Goal: Information Seeking & Learning: Learn about a topic

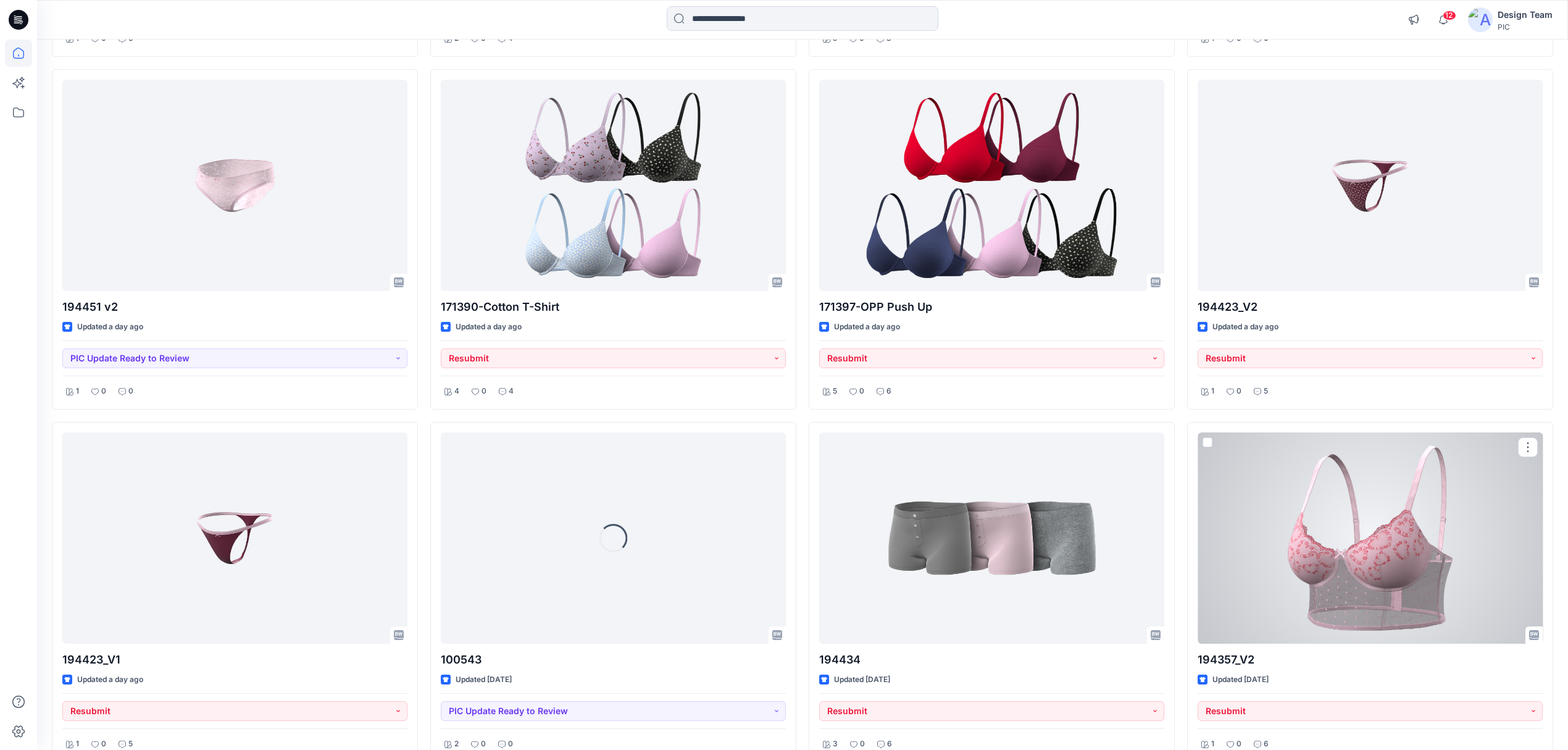
scroll to position [3226, 0]
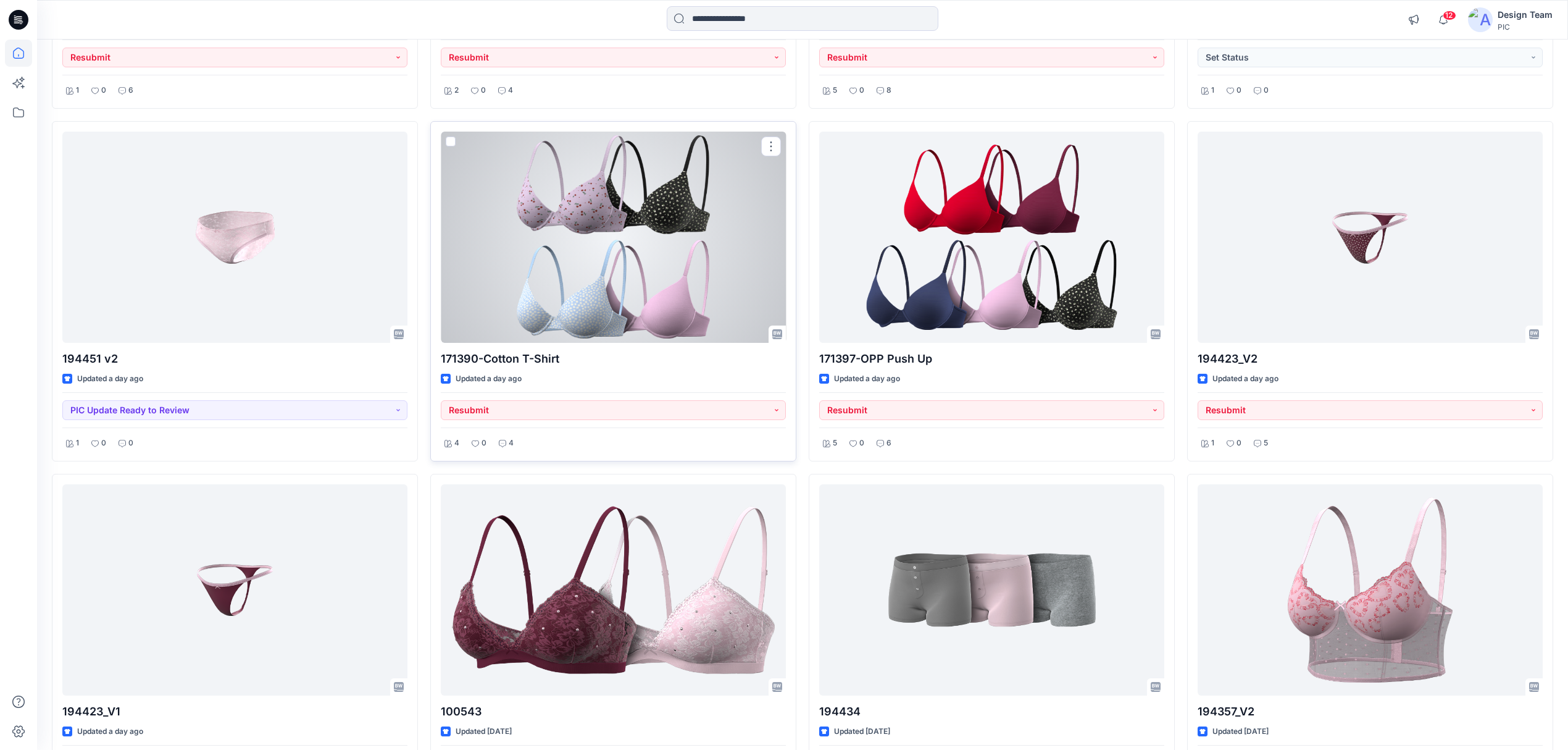
click at [582, 309] on div at bounding box center [613, 237] width 345 height 211
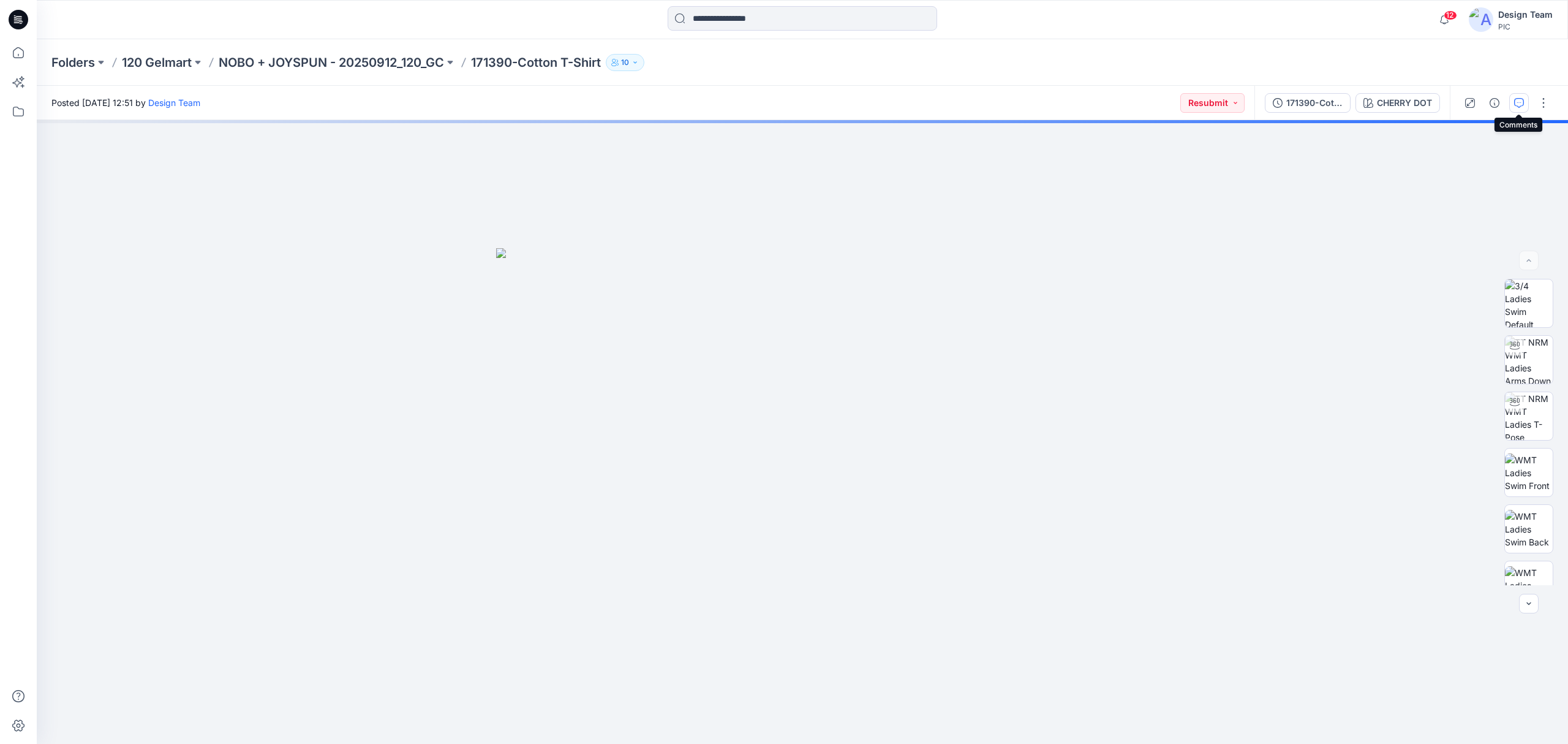
click at [1514, 103] on icon "button" at bounding box center [1519, 103] width 10 height 10
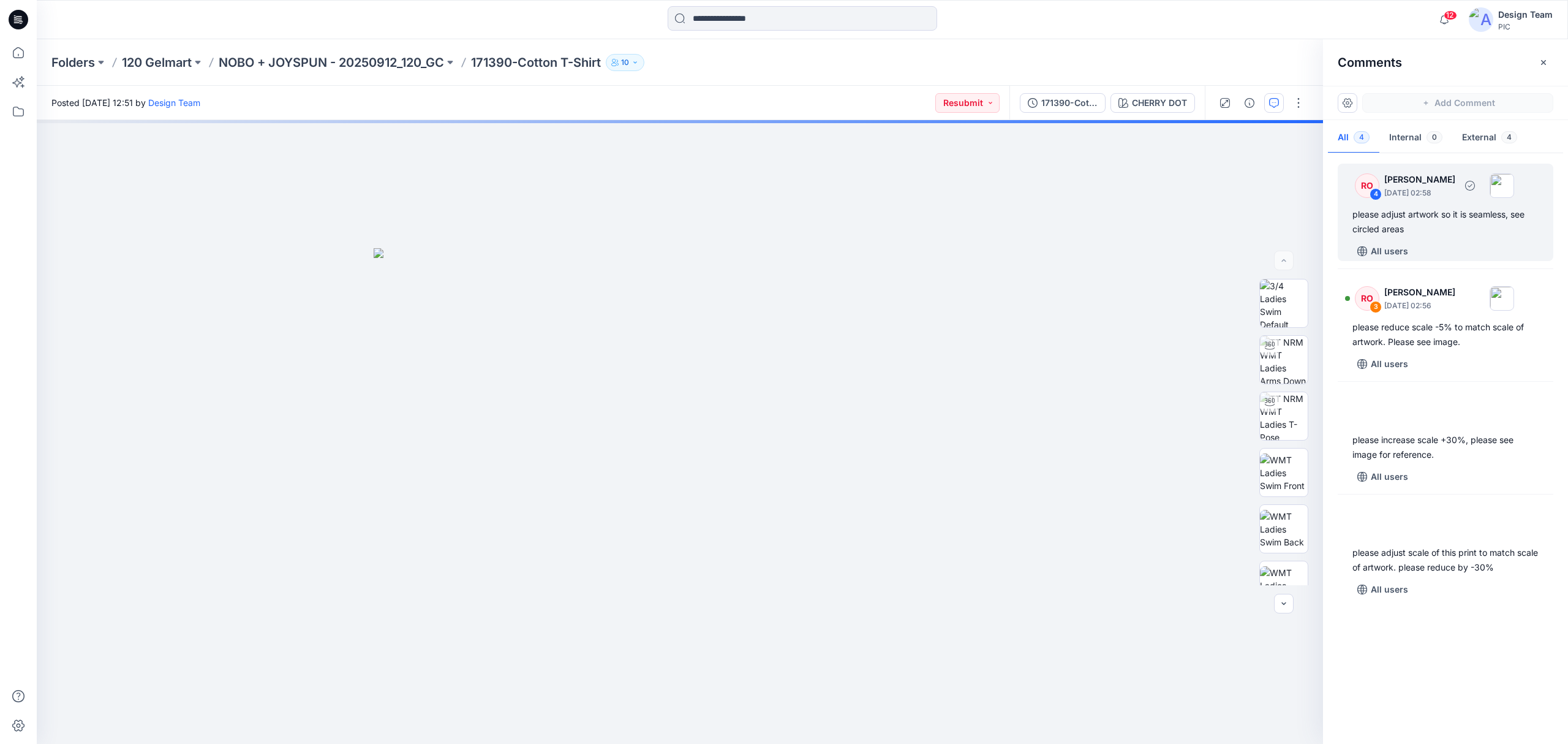
click at [1446, 246] on div "All users" at bounding box center [1453, 251] width 201 height 20
click at [1447, 243] on div "All users" at bounding box center [1453, 251] width 201 height 20
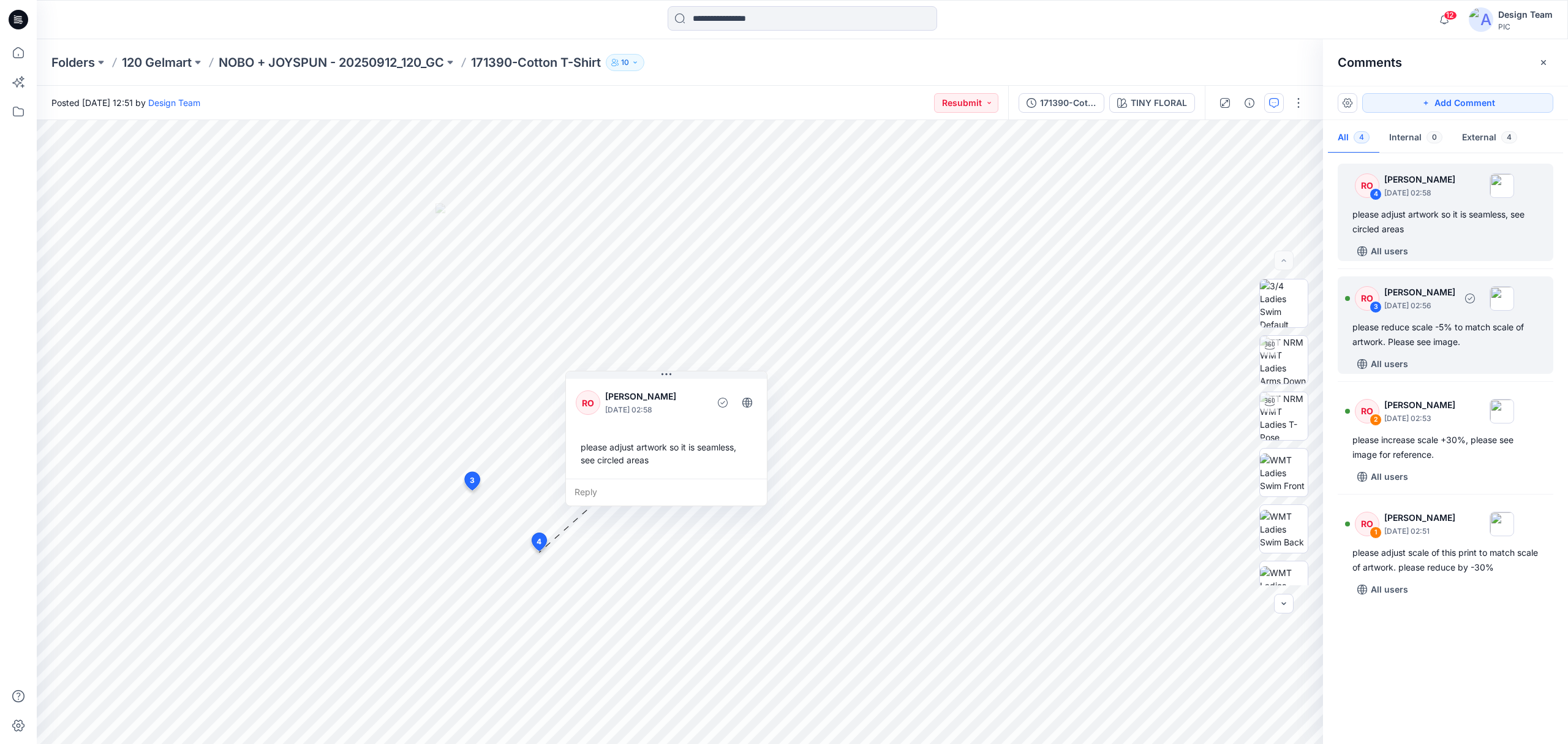
click at [1458, 335] on div "please reduce scale -5% to match scale of artwork. Please see image." at bounding box center [1445, 334] width 186 height 29
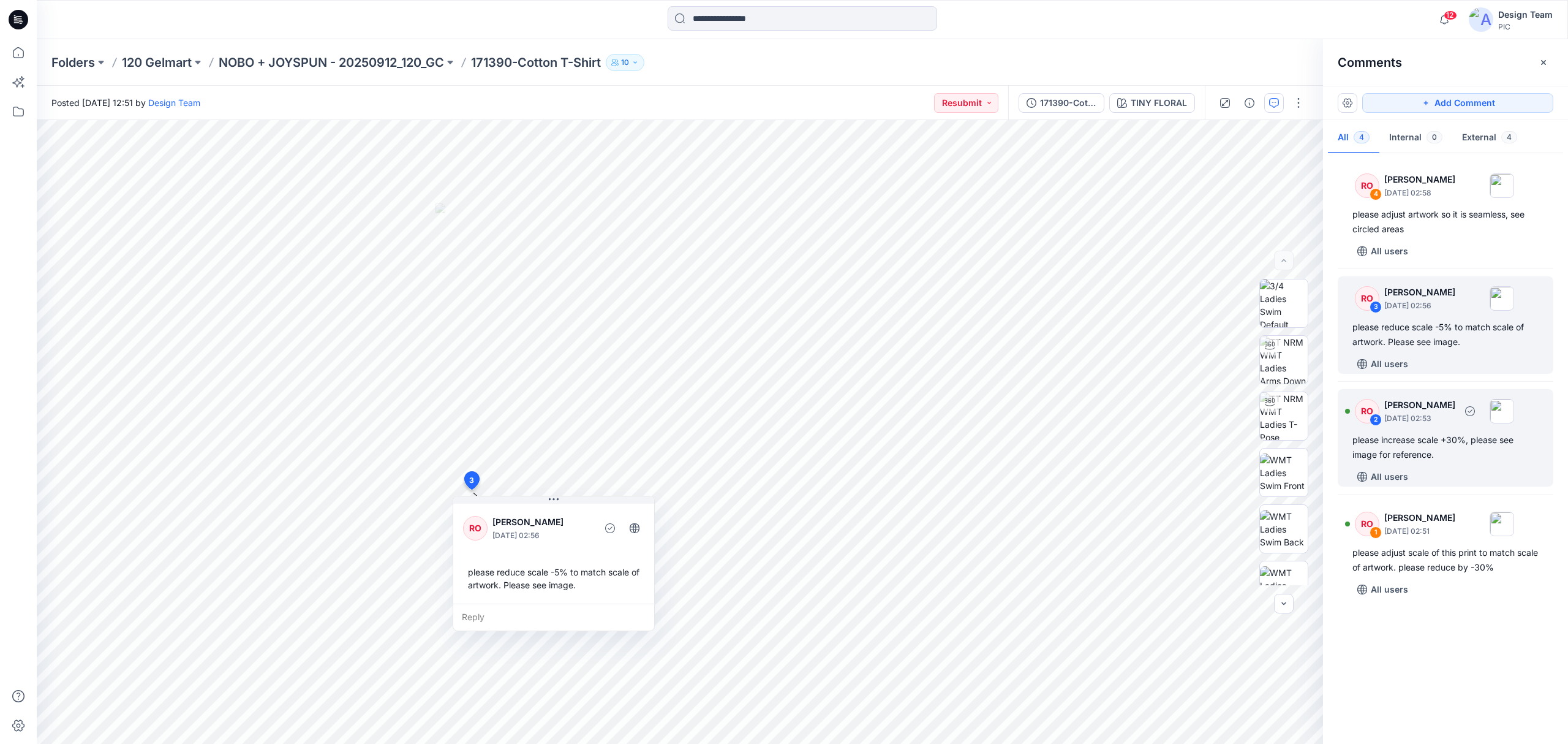
click at [1459, 435] on div "please increase scale +30%, please see image for reference." at bounding box center [1445, 447] width 186 height 29
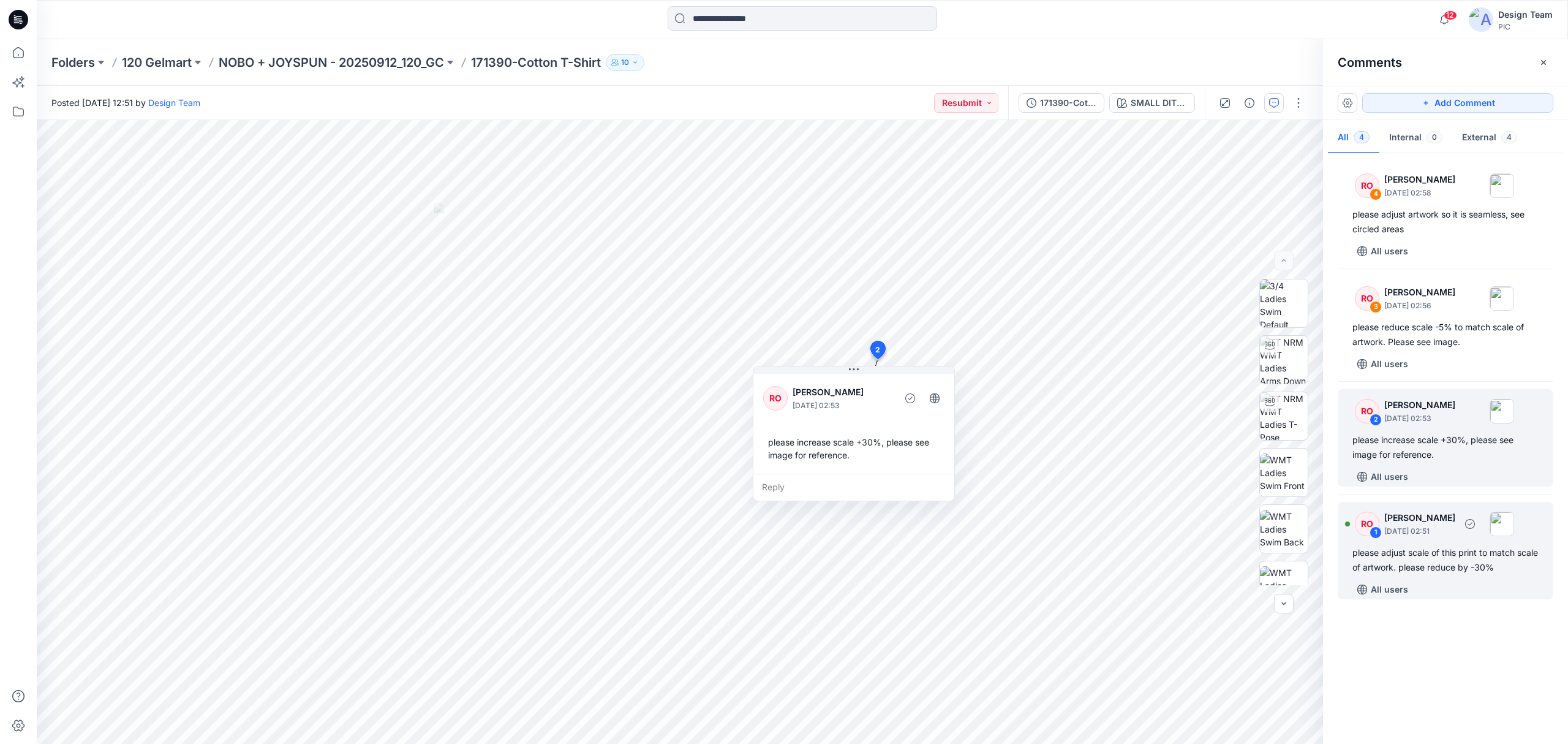
click at [1429, 564] on div "please adjust scale of this print to match scale of artwork. please reduce by -…" at bounding box center [1445, 559] width 186 height 29
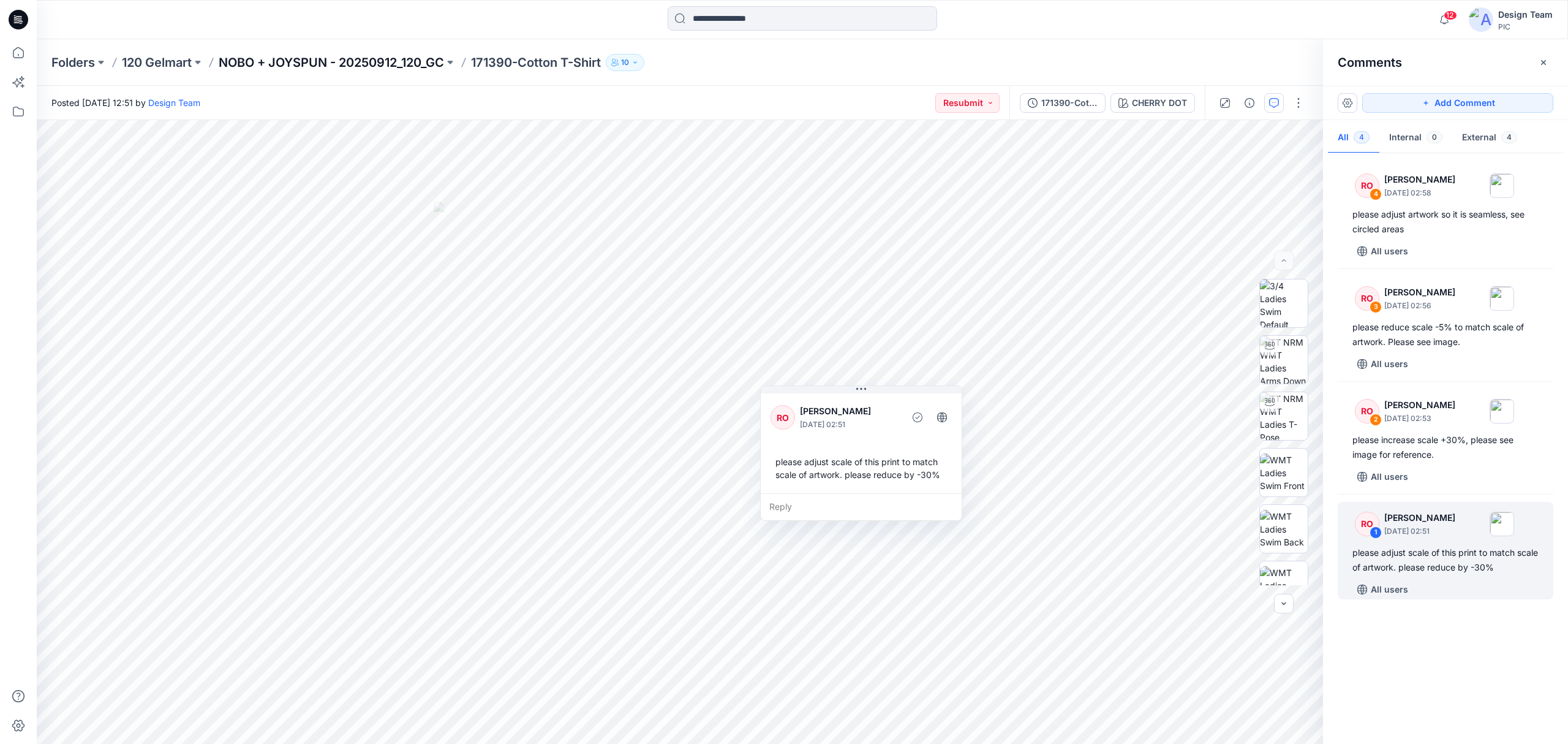
click at [403, 63] on p "NOBO + JOYSPUN - 20250912_120_GC" at bounding box center [331, 63] width 225 height 17
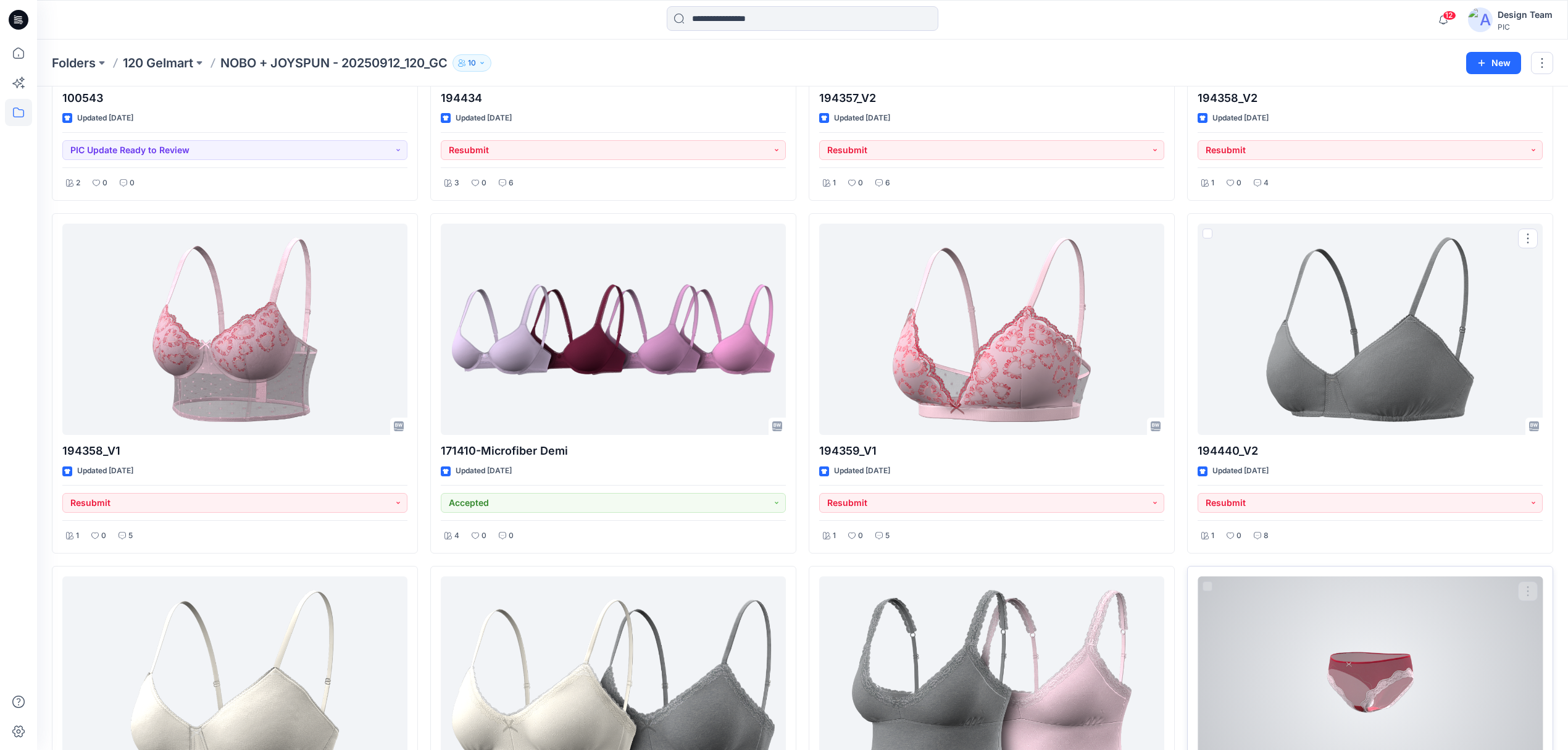
scroll to position [3673, 0]
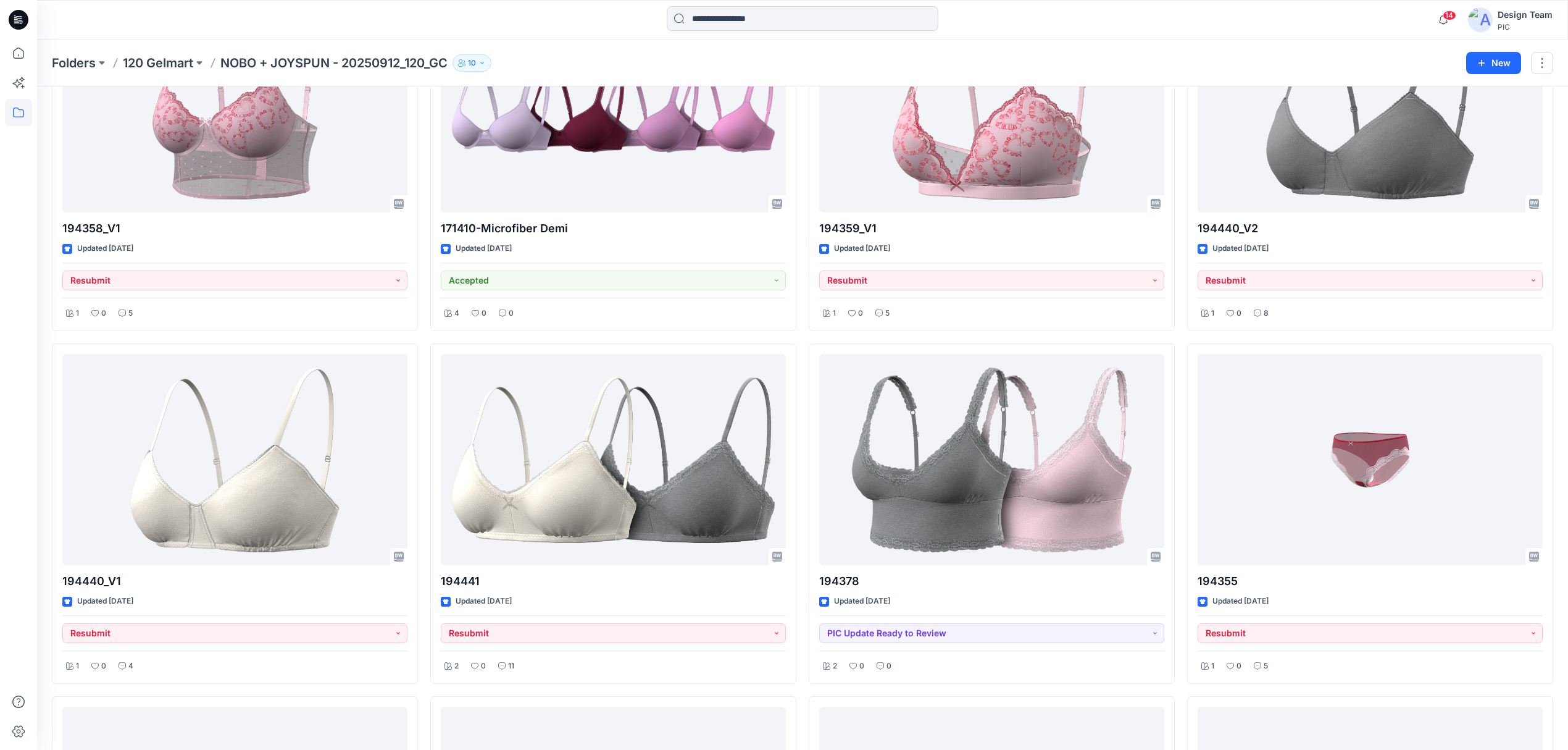
drag, startPoint x: 1064, startPoint y: 739, endPoint x: 808, endPoint y: 8, distance: 774.5
click at [808, 8] on input at bounding box center [803, 18] width 272 height 25
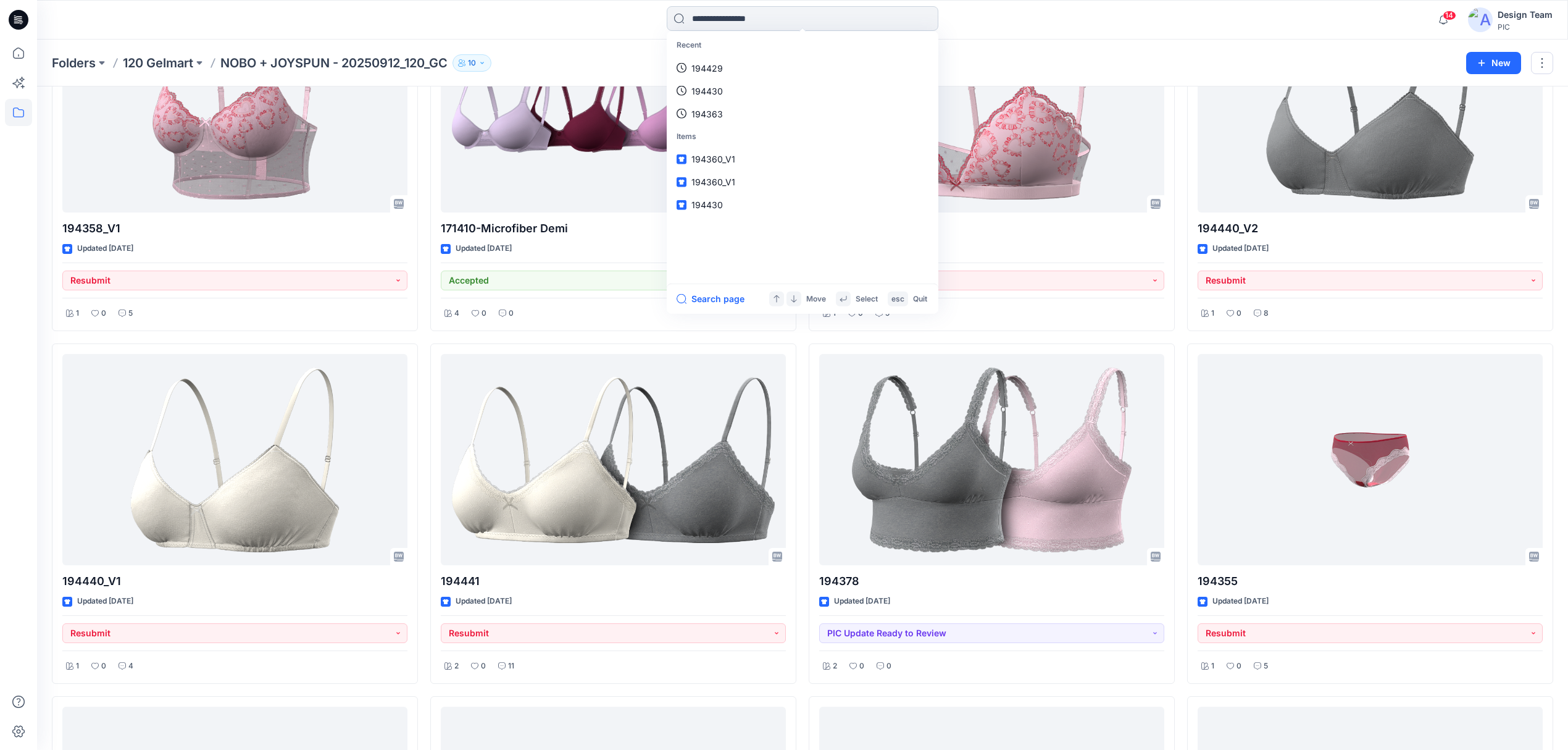
click at [719, 21] on input at bounding box center [803, 18] width 272 height 25
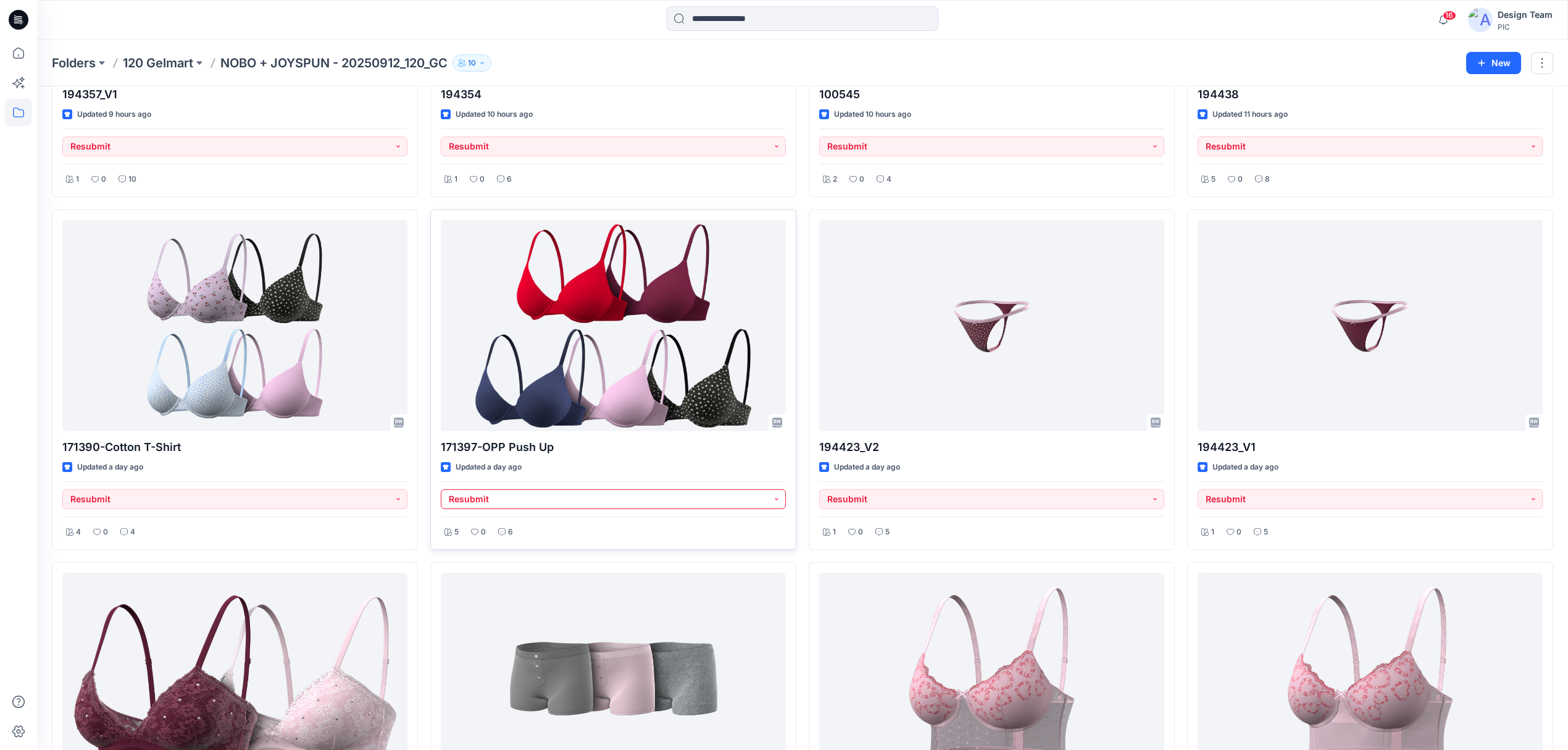
scroll to position [2757, 0]
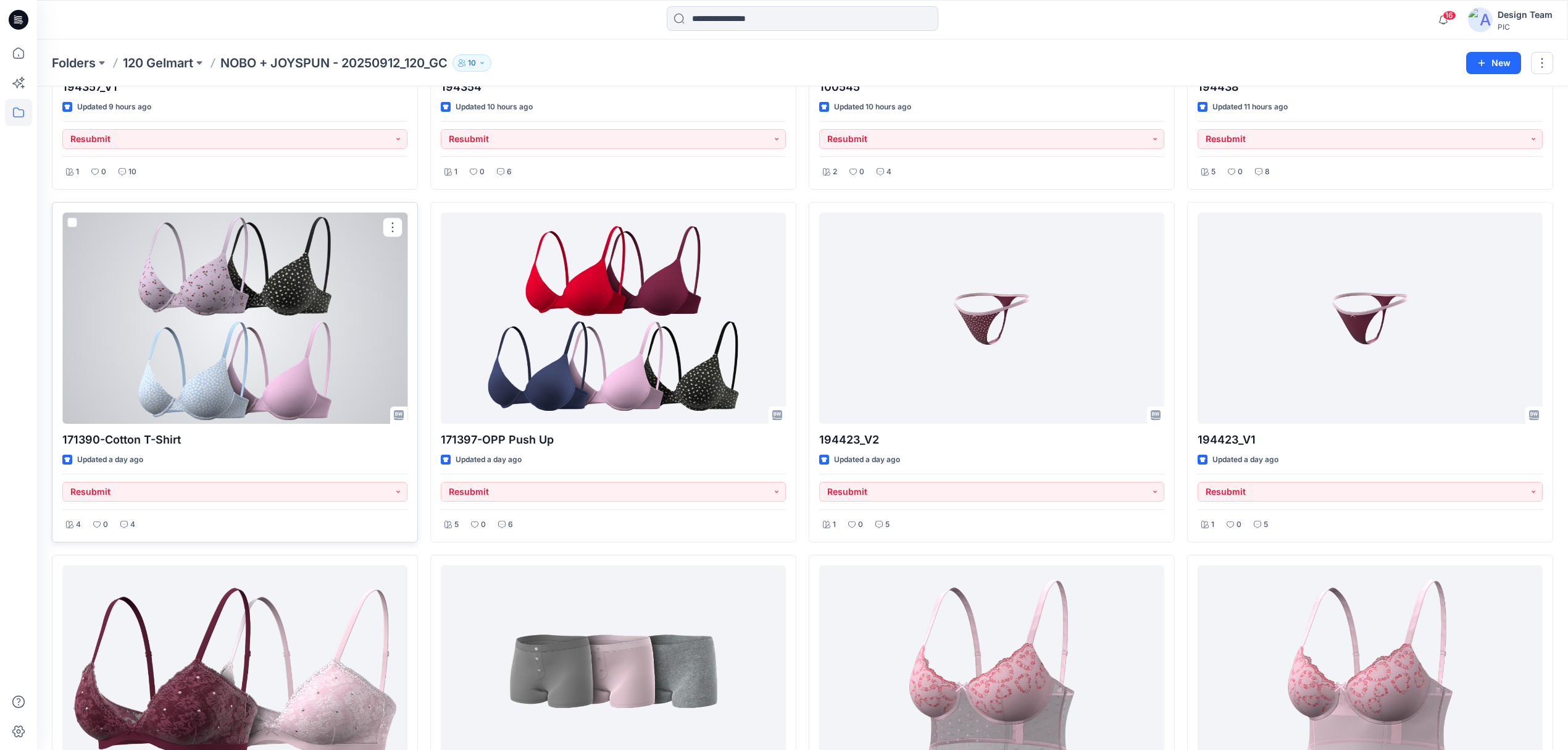
click at [331, 386] on div at bounding box center [235, 318] width 345 height 211
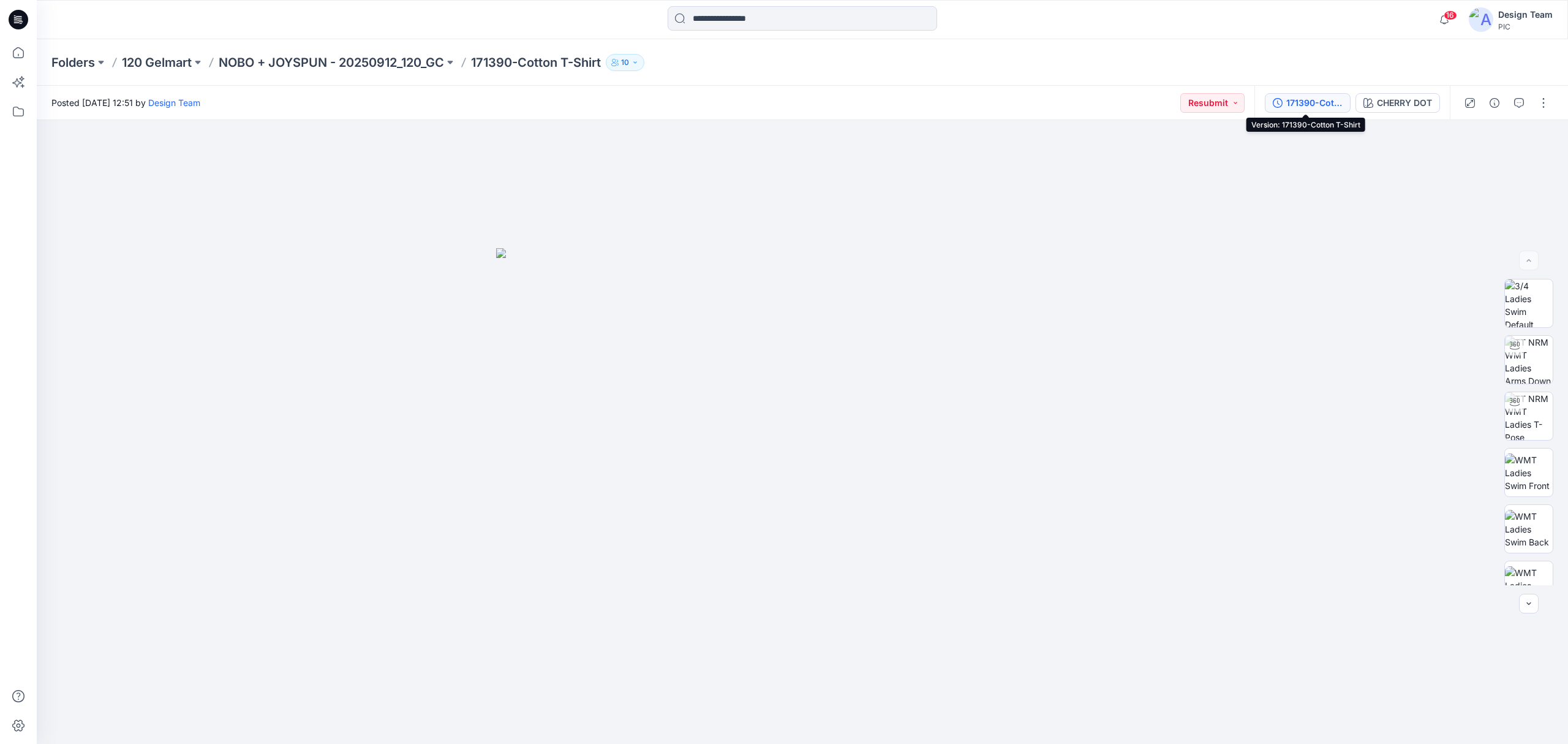
click at [1309, 103] on div "171390-Cotton T-Shirt" at bounding box center [1315, 103] width 57 height 14
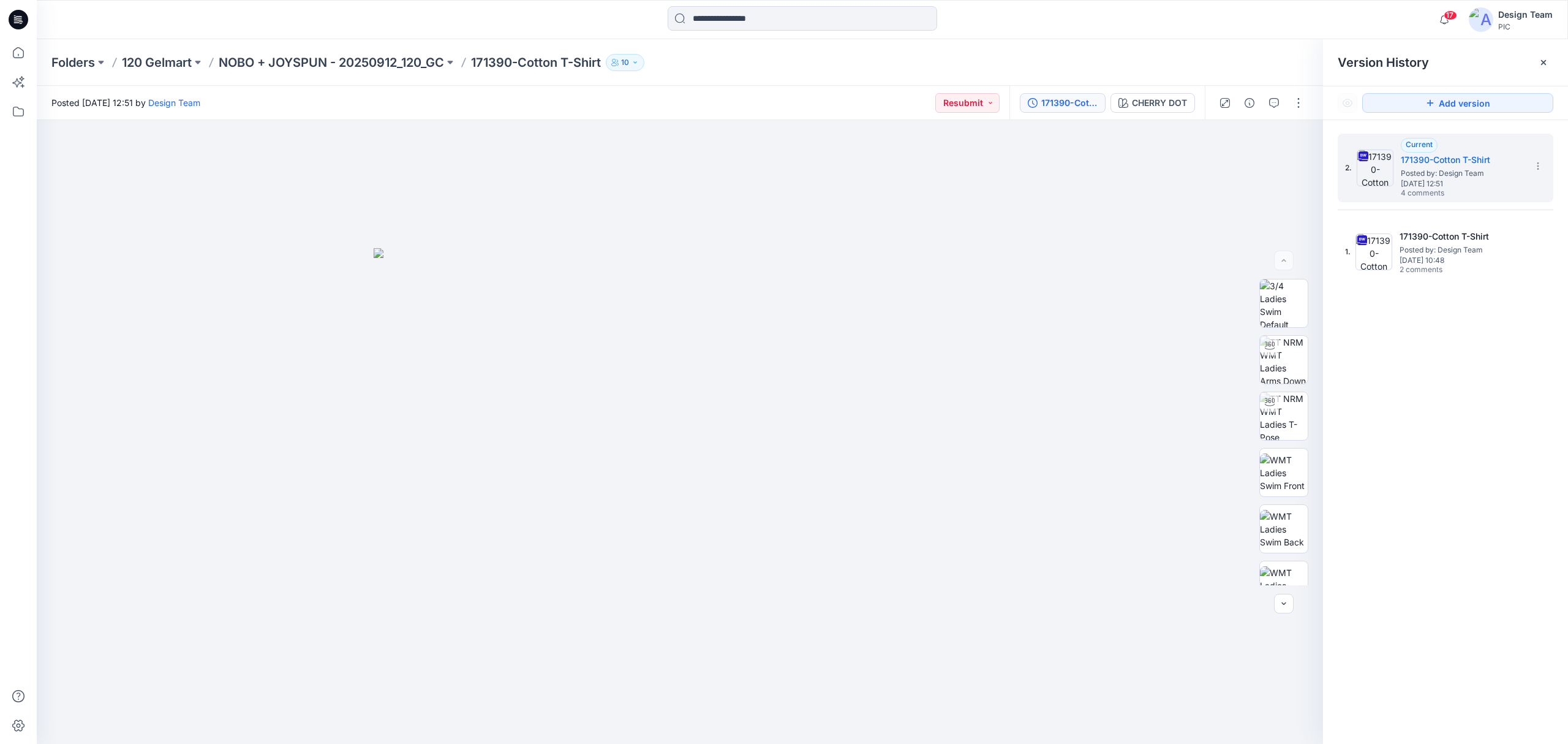
click at [1263, 100] on div at bounding box center [1261, 103] width 113 height 35
click at [1269, 103] on icon "button" at bounding box center [1274, 103] width 10 height 10
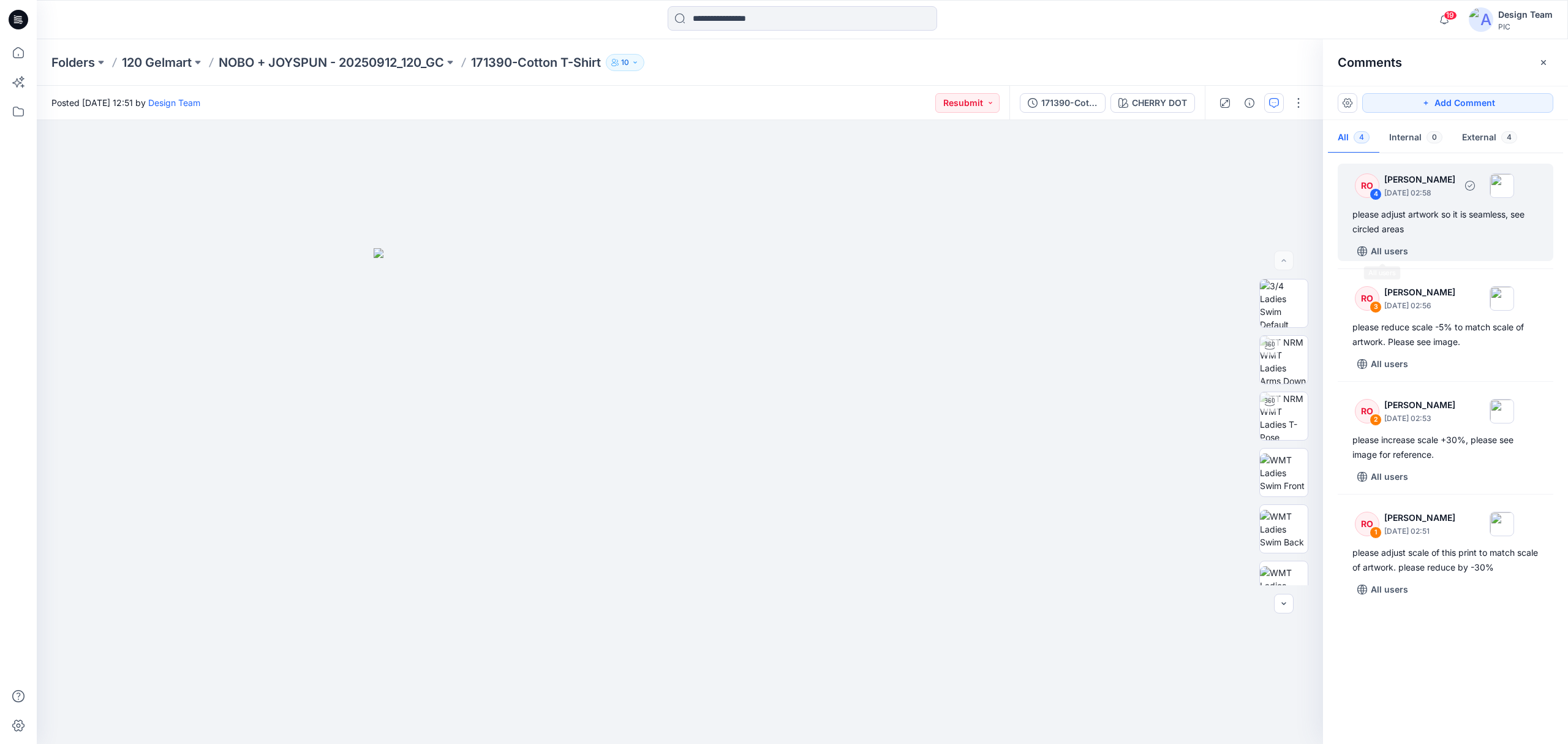
click at [1421, 237] on div "RO 4 [PERSON_NAME] [DATE] 02:58 please adjust artwork so it is seamless, see ci…" at bounding box center [1446, 212] width 216 height 97
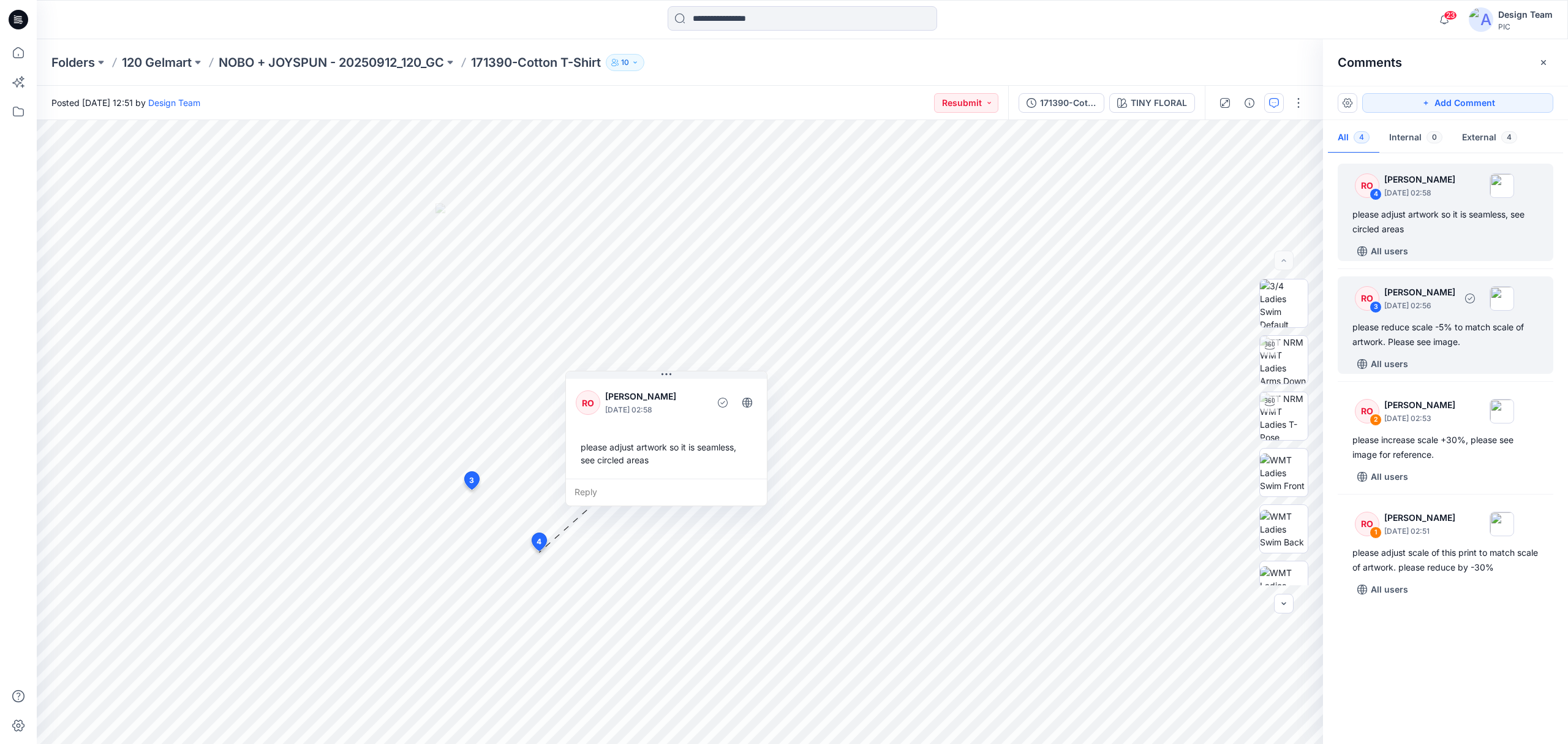
click at [1453, 354] on div "RO 3 [PERSON_NAME] [DATE] 02:56 please reduce scale -5% to match scale of artwo…" at bounding box center [1446, 325] width 216 height 97
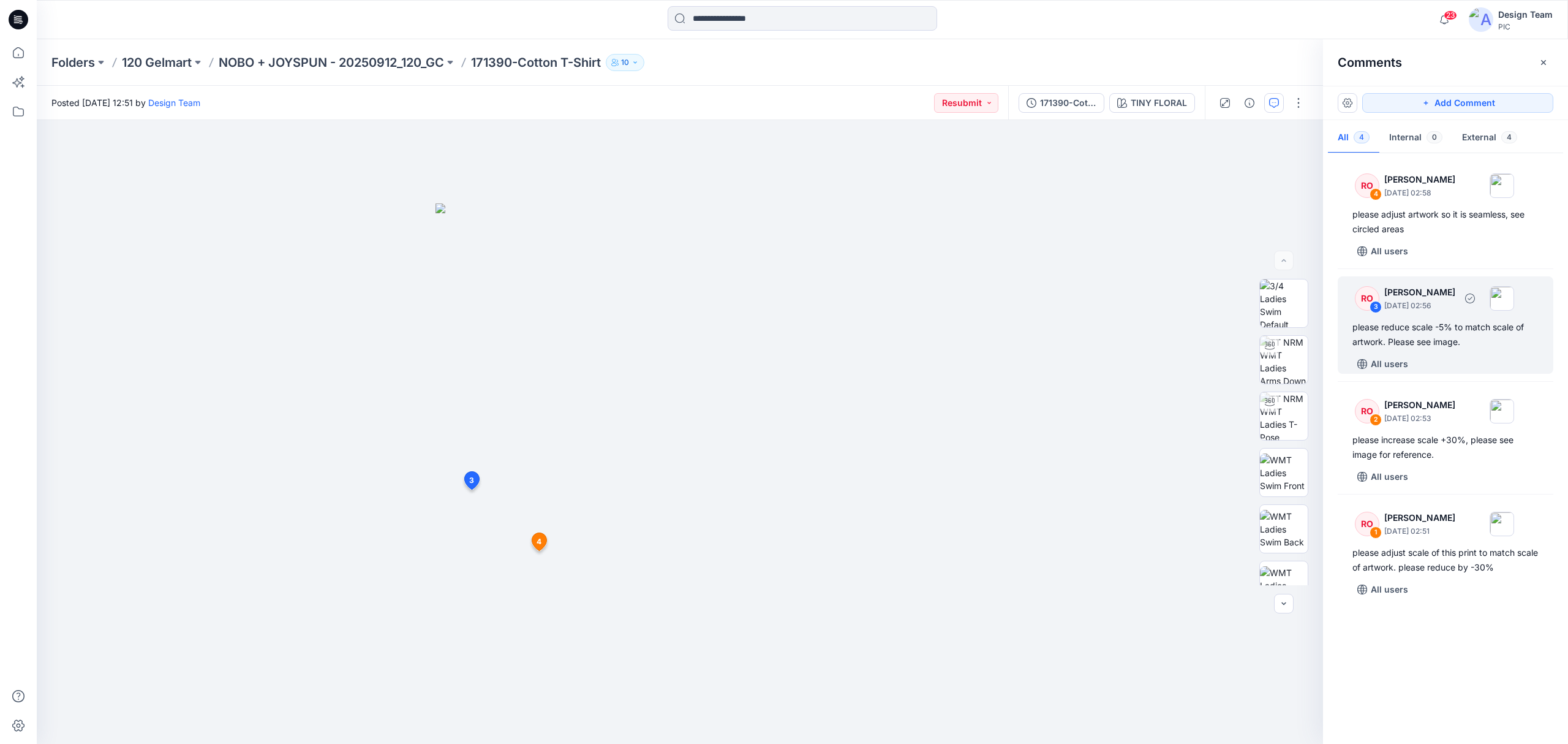
click at [1417, 331] on div "please reduce scale -5% to match scale of artwork. Please see image." at bounding box center [1445, 334] width 186 height 29
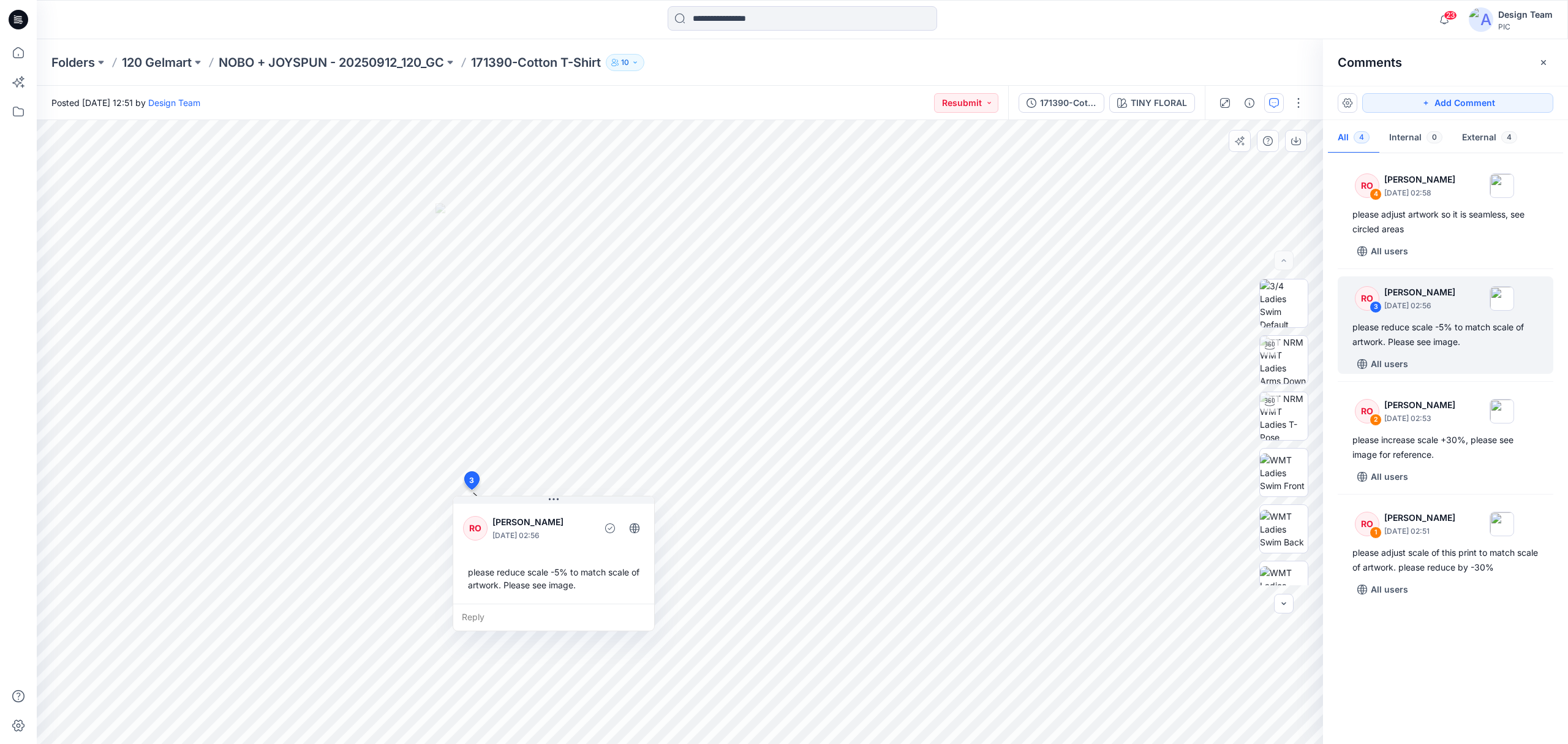
click at [473, 617] on div "Reply" at bounding box center [553, 617] width 201 height 27
click at [1174, 743] on html "23 Notifications [PERSON_NAME] changed the status of 194368_V2 to Resubmit ` Vi…" at bounding box center [784, 372] width 1568 height 744
click at [0, 72] on html "23 Notifications [PERSON_NAME] changed the status of 194368_V2 to Resubmit ` Vi…" at bounding box center [784, 372] width 1568 height 744
click at [1071, 102] on div "171390-Cotton T-Shirt" at bounding box center [1068, 103] width 57 height 14
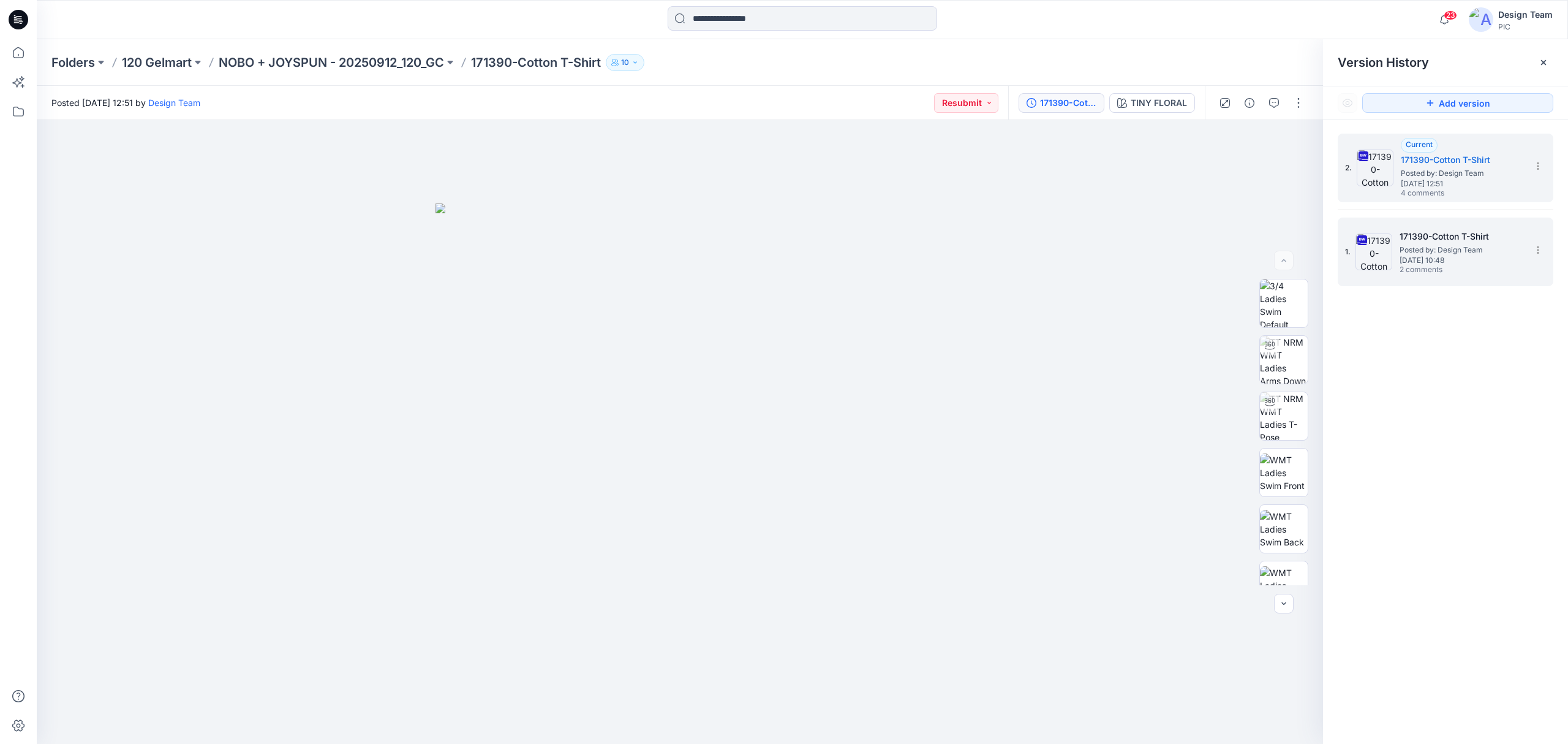
click at [1461, 263] on span "[DATE] 10:48" at bounding box center [1461, 260] width 123 height 8
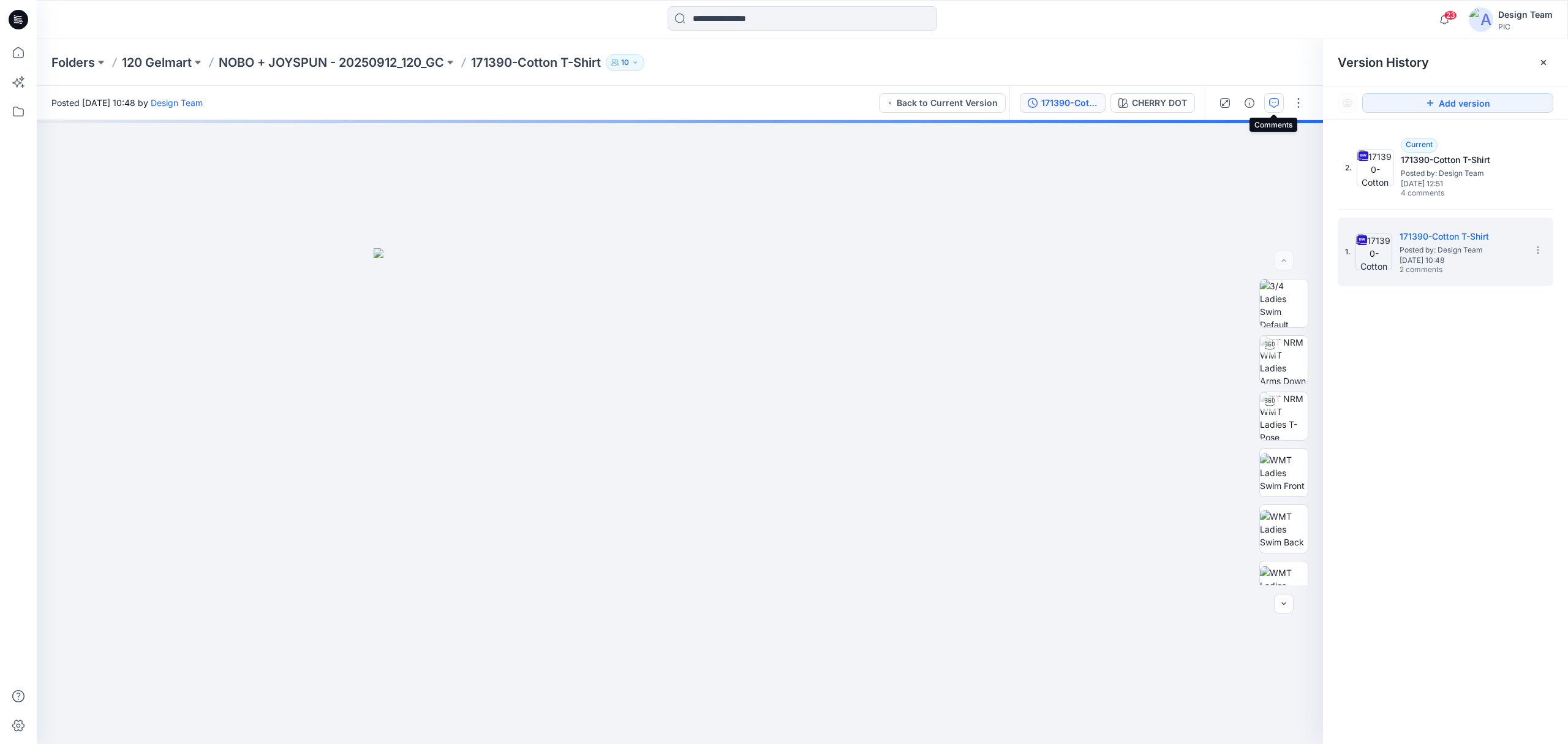
click at [1274, 103] on icon "button" at bounding box center [1274, 103] width 10 height 10
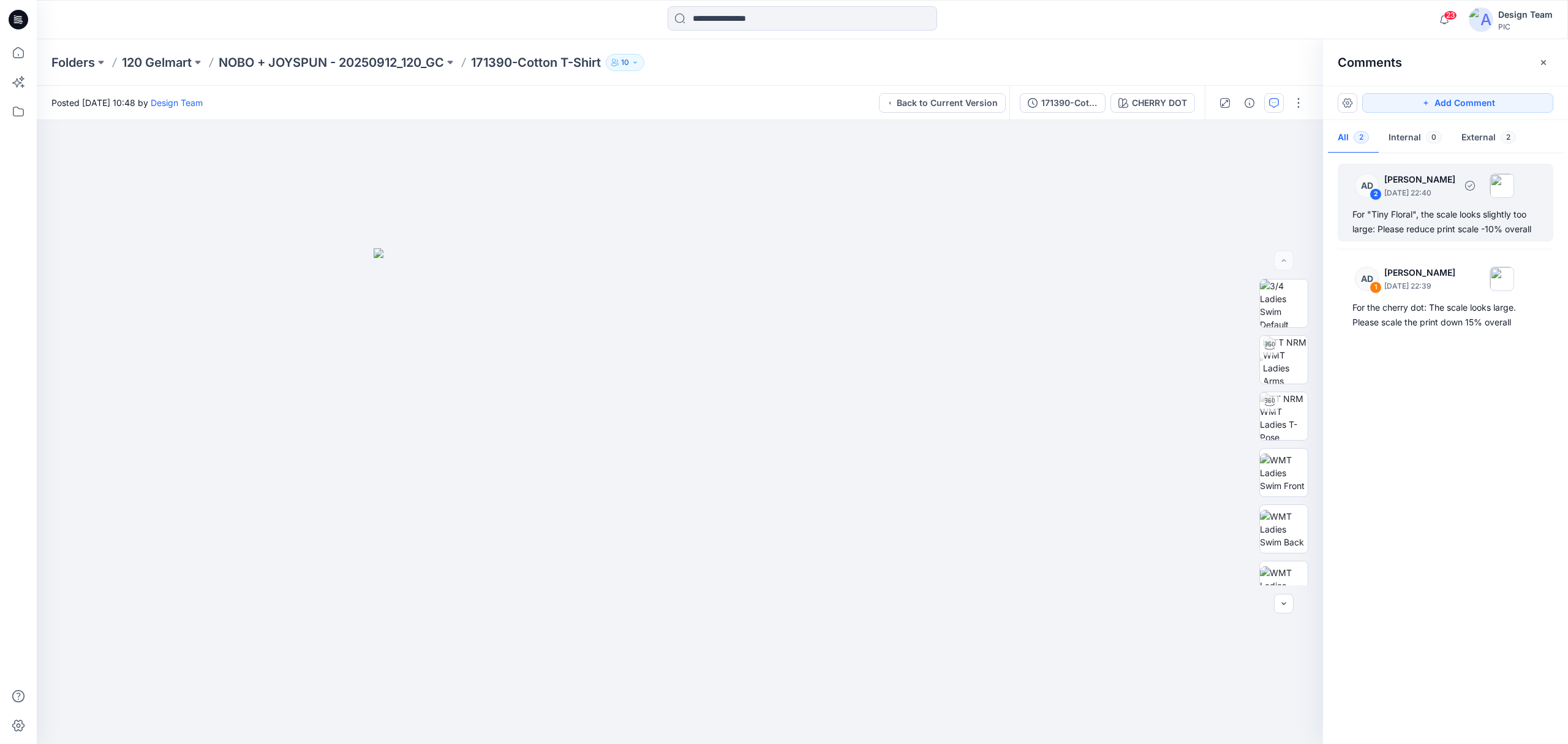
click at [1439, 229] on div "For "Tiny Floral", the scale looks slightly too large: Please reduce print scal…" at bounding box center [1445, 222] width 186 height 29
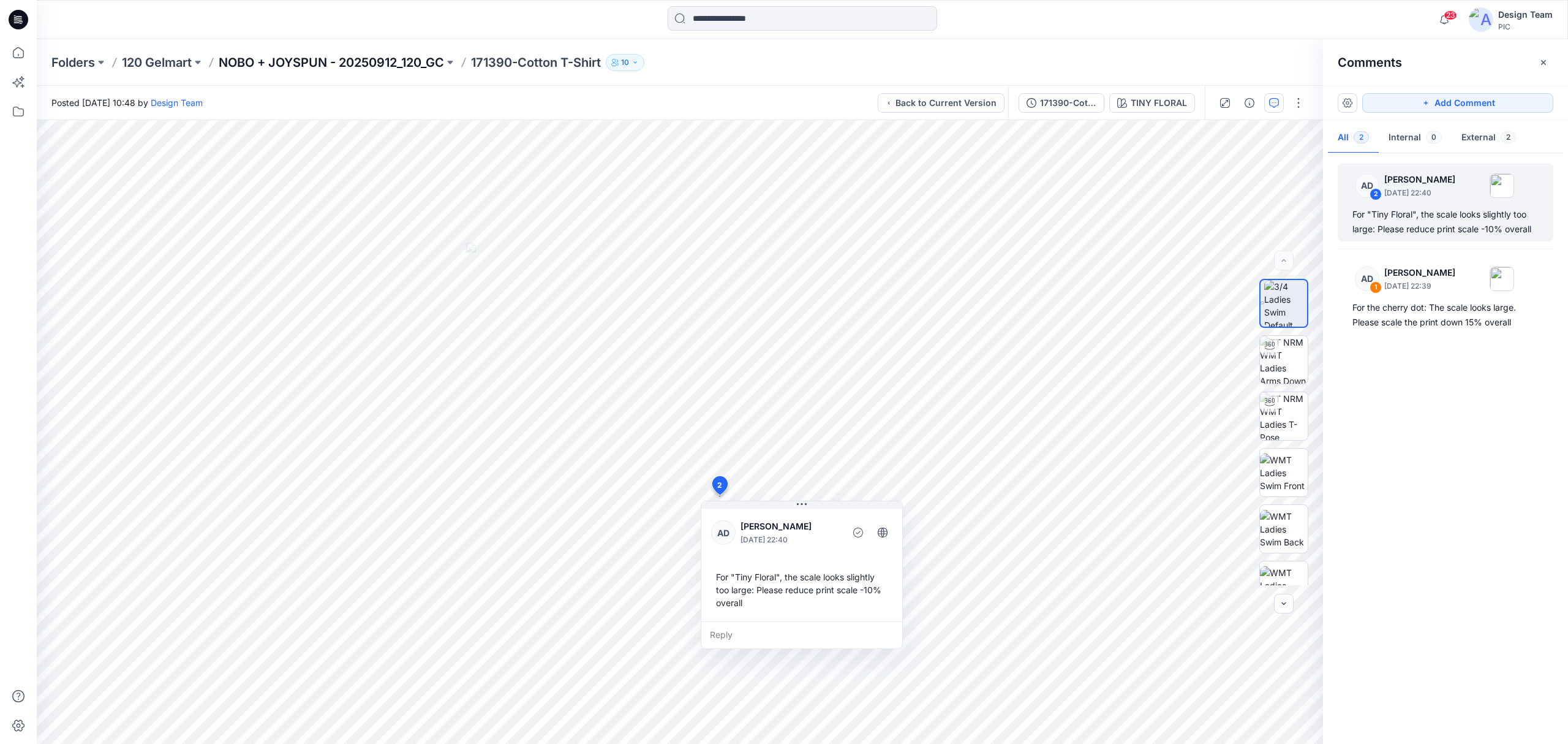
click at [351, 67] on p "NOBO + JOYSPUN - 20250912_120_GC" at bounding box center [331, 63] width 225 height 17
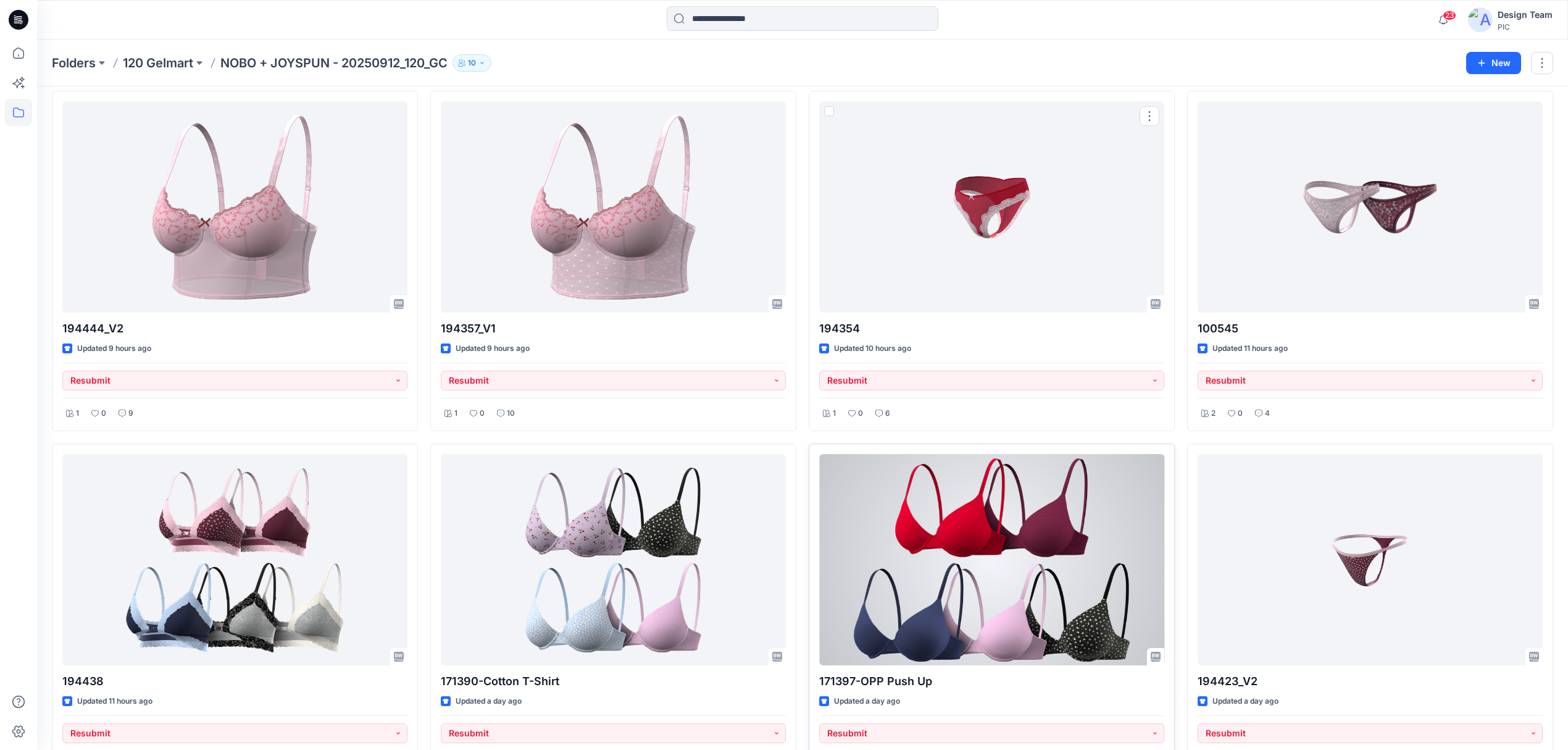
scroll to position [2614, 0]
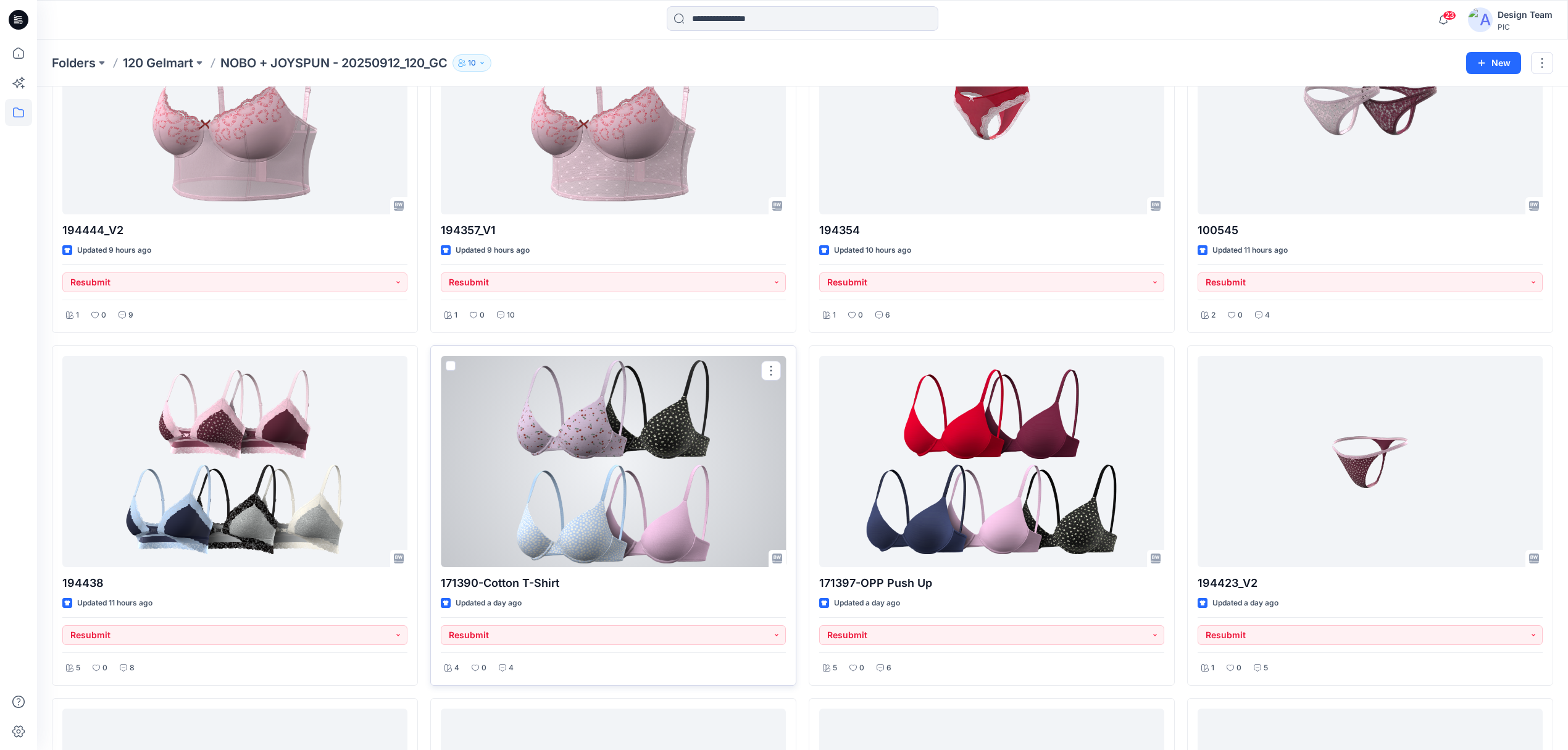
click at [615, 519] on div at bounding box center [613, 461] width 345 height 211
